Goal: Information Seeking & Learning: Learn about a topic

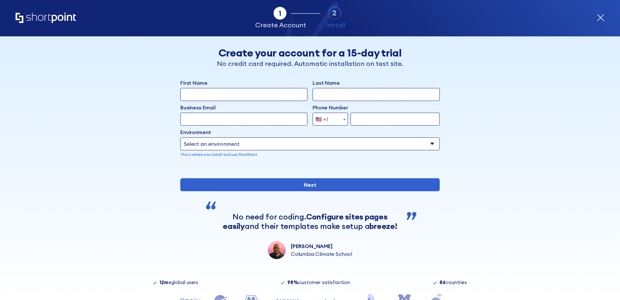
click at [35, 18] on icon "Home" at bounding box center [46, 18] width 60 height 10
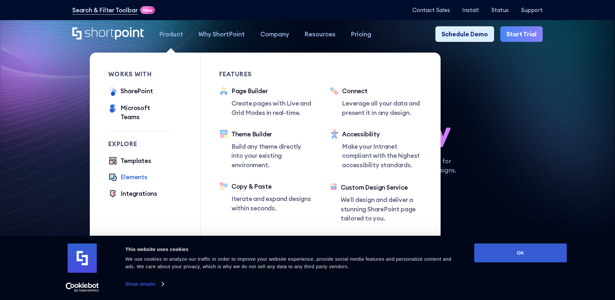
click at [140, 172] on div "Elements" at bounding box center [134, 176] width 27 height 9
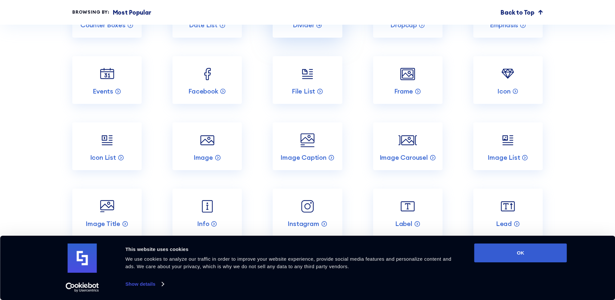
scroll to position [1005, 0]
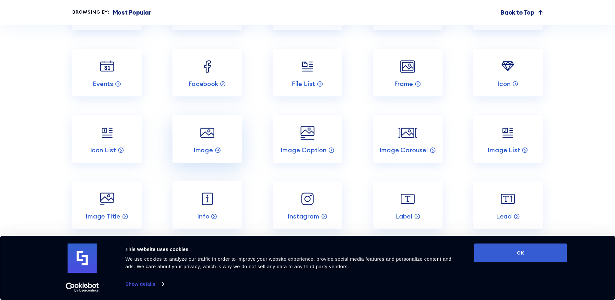
click at [226, 149] on link "Image" at bounding box center [207, 139] width 69 height 48
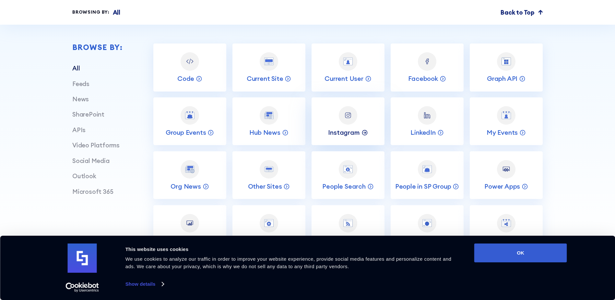
scroll to position [292, 0]
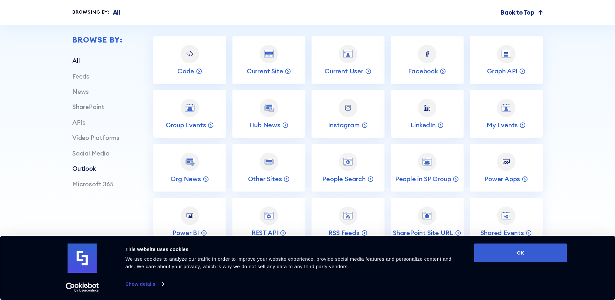
click at [89, 172] on link "Outlook" at bounding box center [84, 168] width 24 height 8
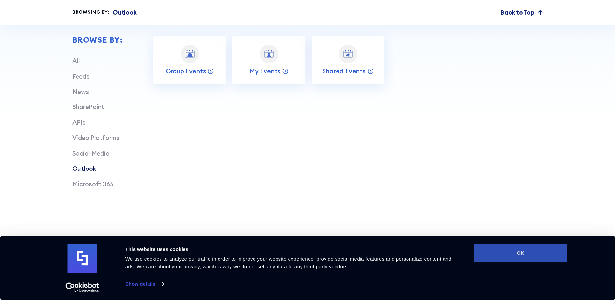
click at [545, 250] on button "OK" at bounding box center [521, 252] width 93 height 19
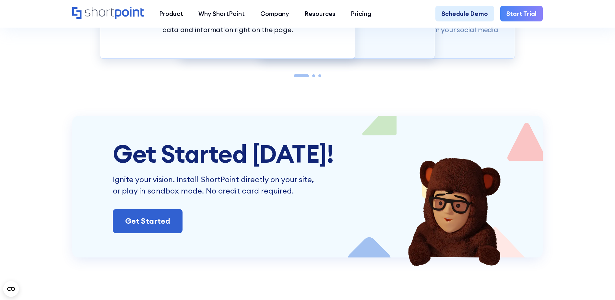
scroll to position [746, 0]
